Goal: Task Accomplishment & Management: Use online tool/utility

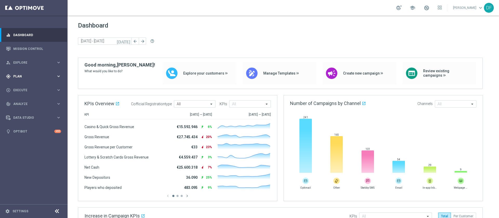
click at [19, 77] on span "Plan" at bounding box center [34, 76] width 43 height 3
click at [25, 101] on button "Templates keyboard_arrow_right" at bounding box center [38, 103] width 48 height 4
click at [24, 109] on link "Optimail" at bounding box center [35, 110] width 38 height 4
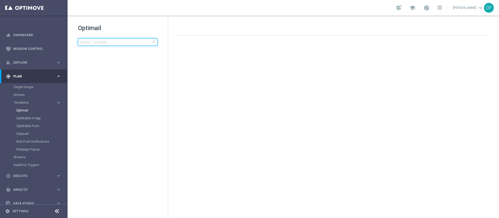
click at [100, 44] on input at bounding box center [117, 41] width 79 height 7
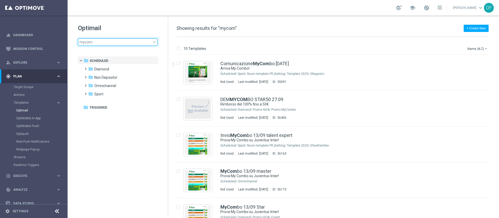
type input "mycom"
drag, startPoint x: 498, startPoint y: 95, endPoint x: 498, endPoint y: 113, distance: 17.9
click at [498, 113] on div "10 Templates Name (A-Z) arrow_drop_down Drag here to set row groups Drag here t…" at bounding box center [333, 127] width 331 height 181
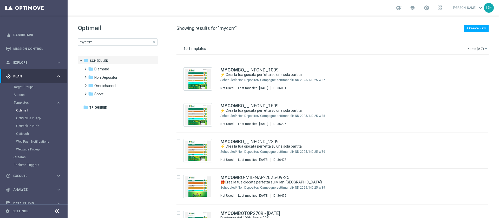
scroll to position [195, 0]
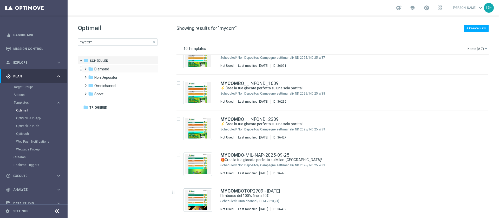
click at [86, 68] on span at bounding box center [84, 66] width 2 height 2
click at [91, 76] on span at bounding box center [90, 75] width 2 height 2
click at [111, 94] on span "Promo MyCom bo" at bounding box center [118, 94] width 29 height 5
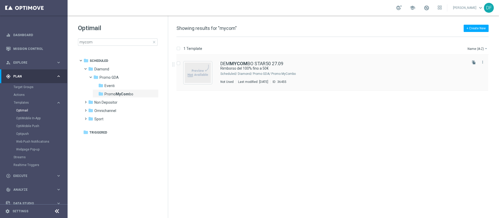
click at [229, 71] on div "DEM MYCOM BO STAR50 27.09 Rimborso del 100% fino a 50€ Scheduled/ Diamond/ Prom…" at bounding box center [343, 72] width 246 height 23
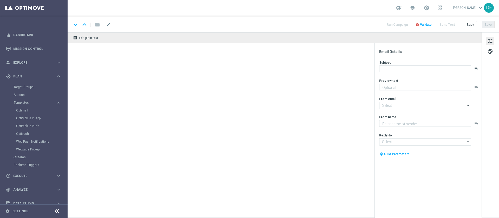
type textarea "🔥 Scopri la promo MyCombo"
type input "[EMAIL_ADDRESS][DOMAIN_NAME]"
type textarea "Sisal"
type input "[EMAIL_ADDRESS][DOMAIN_NAME]"
